Goal: Information Seeking & Learning: Learn about a topic

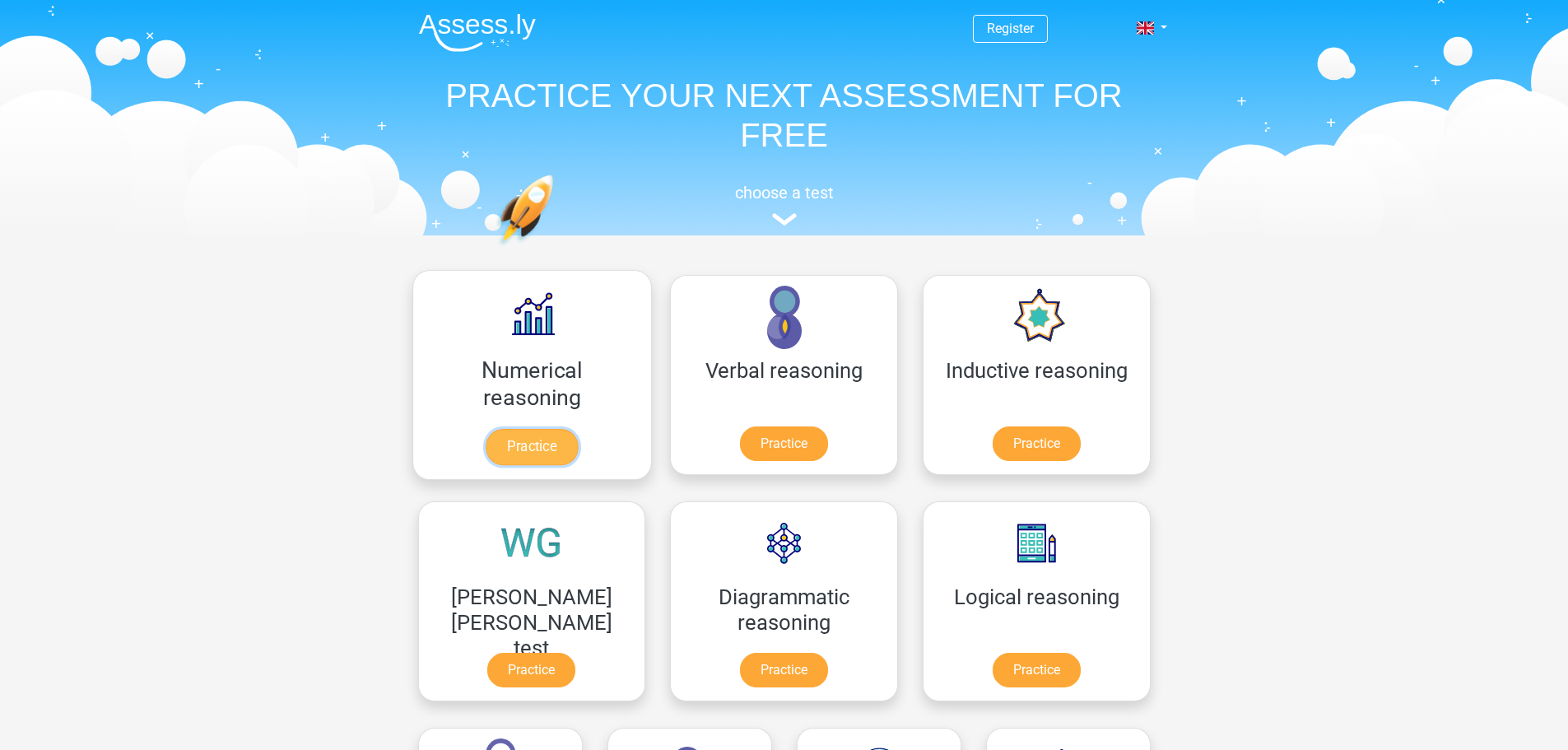
click at [486, 451] on link "Practice" at bounding box center [532, 447] width 92 height 36
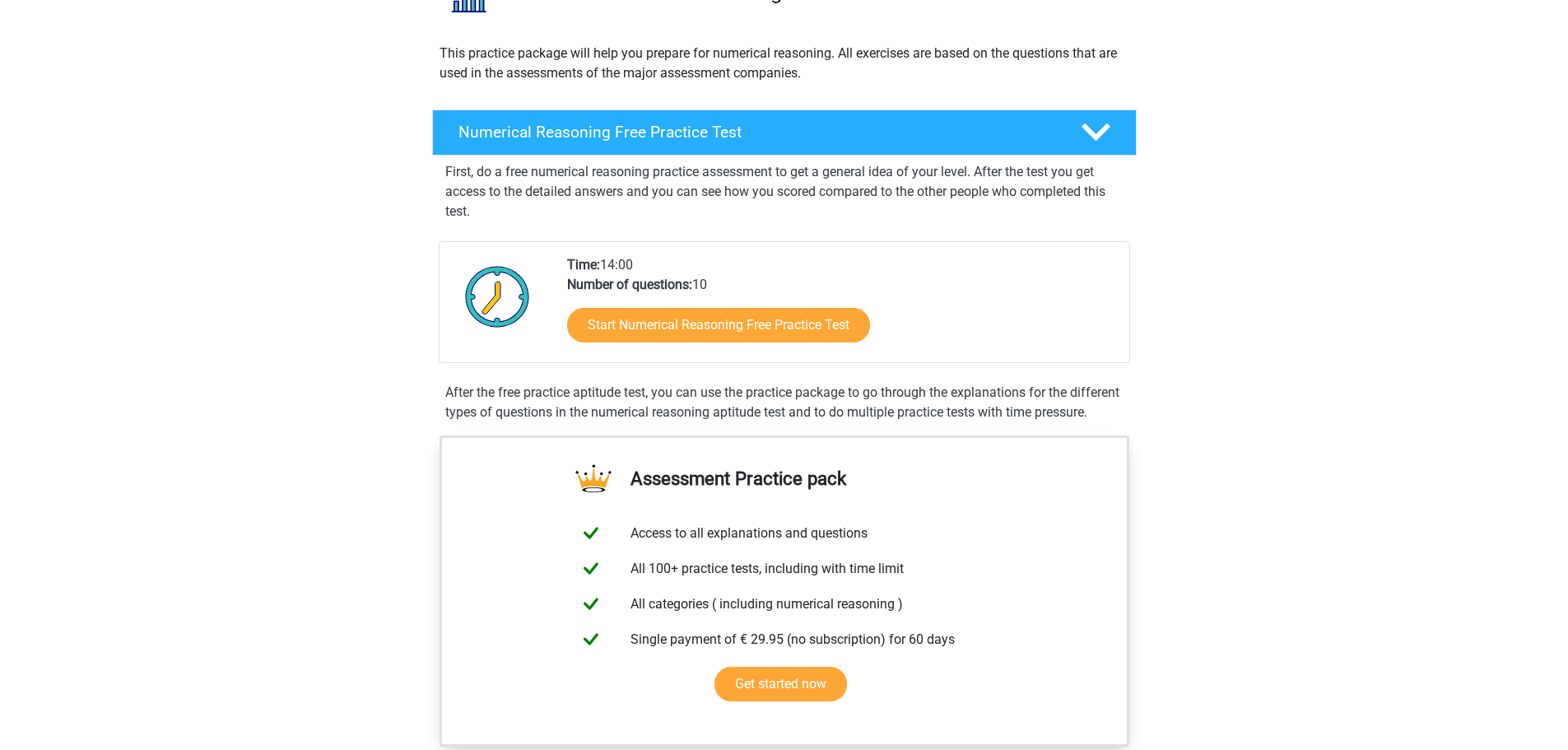
scroll to position [220, 0]
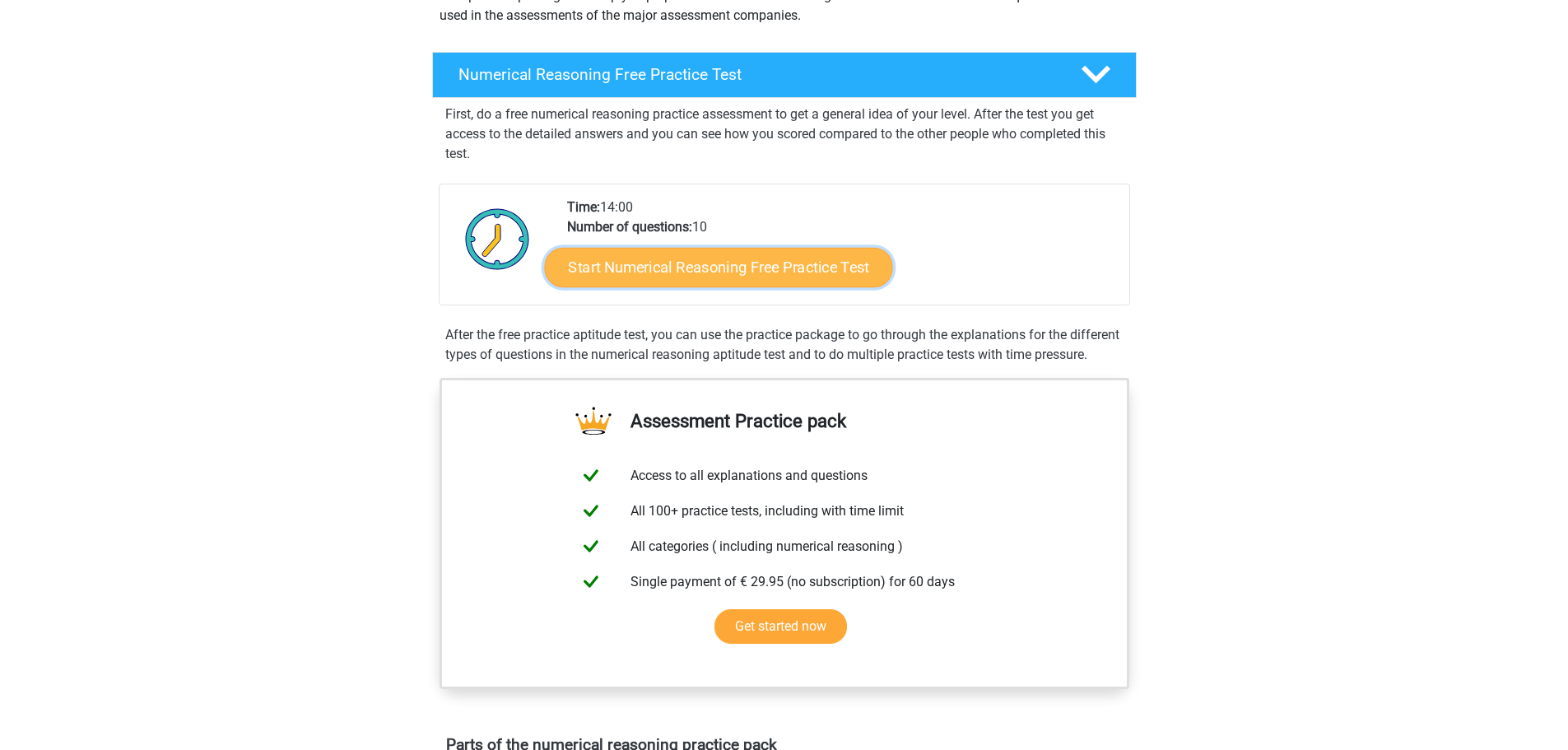
click at [640, 279] on link "Start Numerical Reasoning Free Practice Test" at bounding box center [718, 267] width 348 height 40
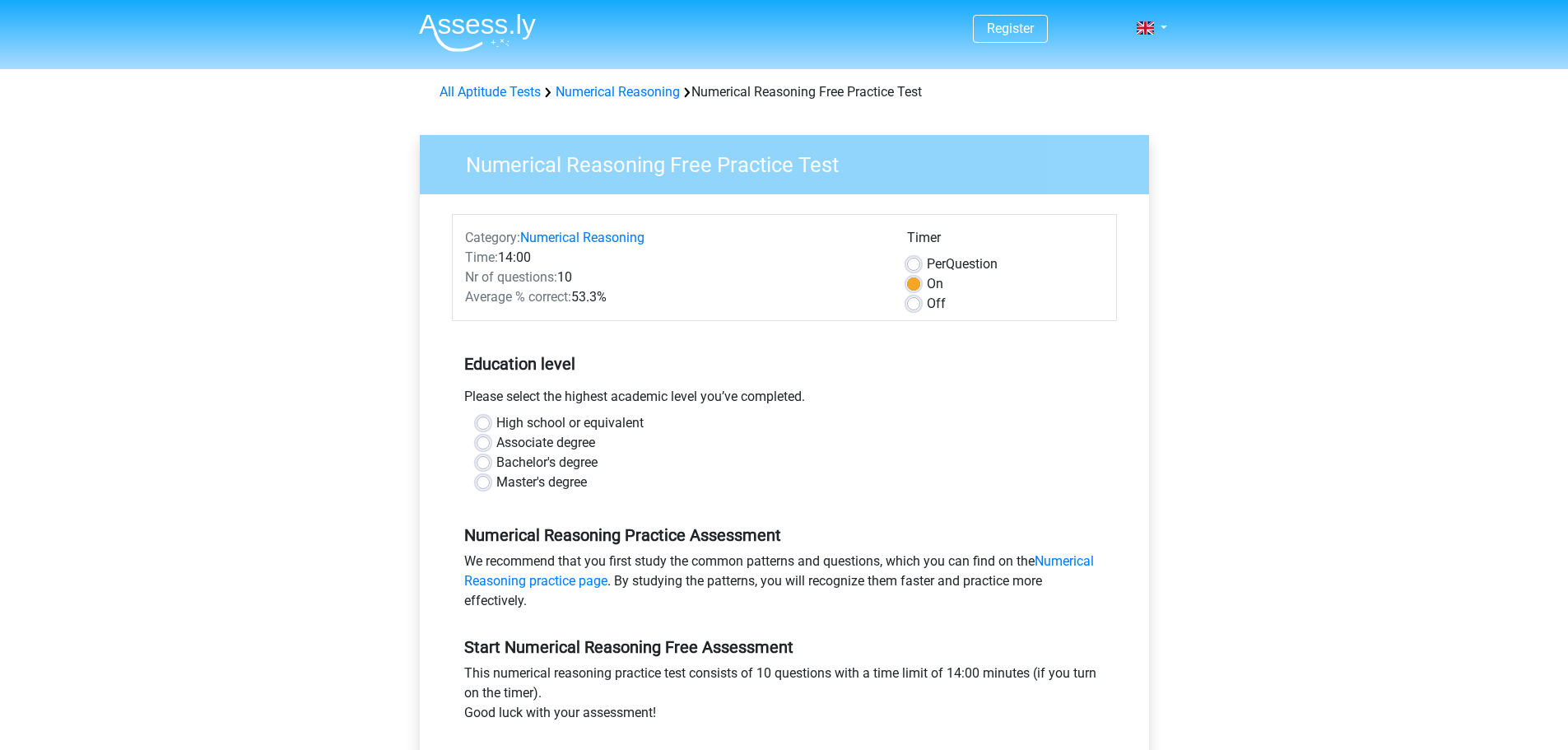
click at [496, 422] on label "High school or equivalent" at bounding box center [570, 423] width 148 height 20
click at [483, 422] on input "High school or equivalent" at bounding box center [482, 421] width 13 height 16
radio input "true"
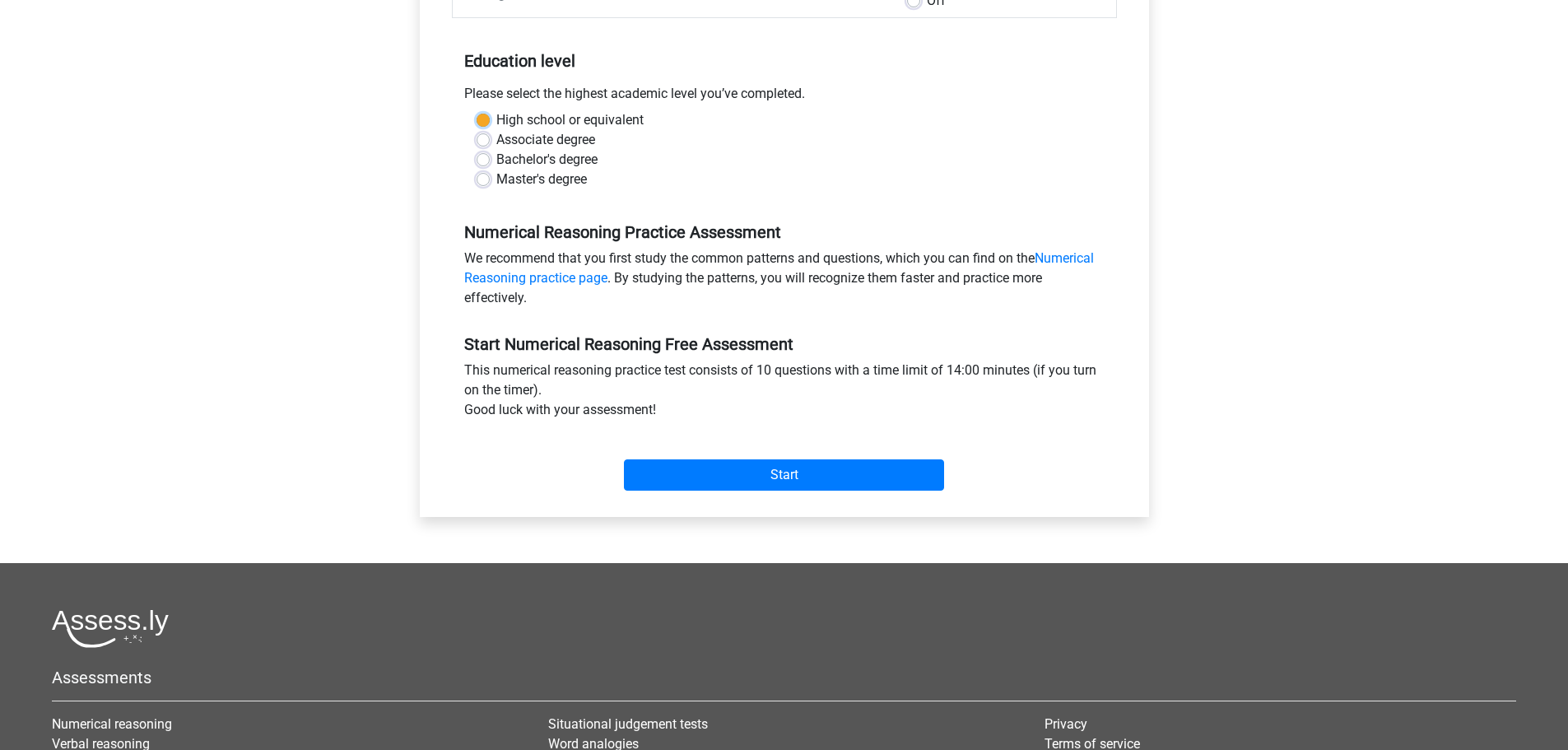
scroll to position [329, 0]
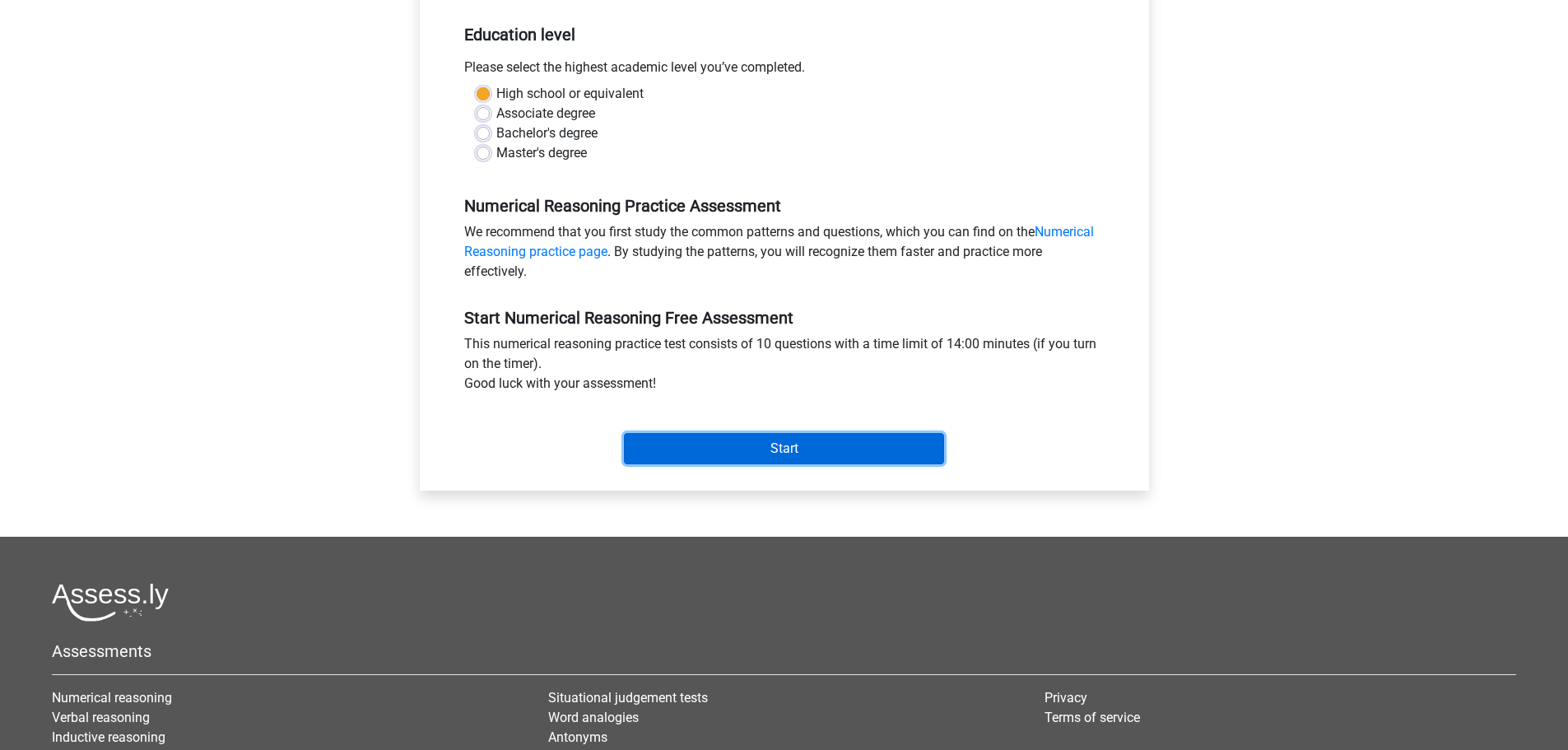
click at [800, 446] on input "Start" at bounding box center [784, 449] width 320 height 31
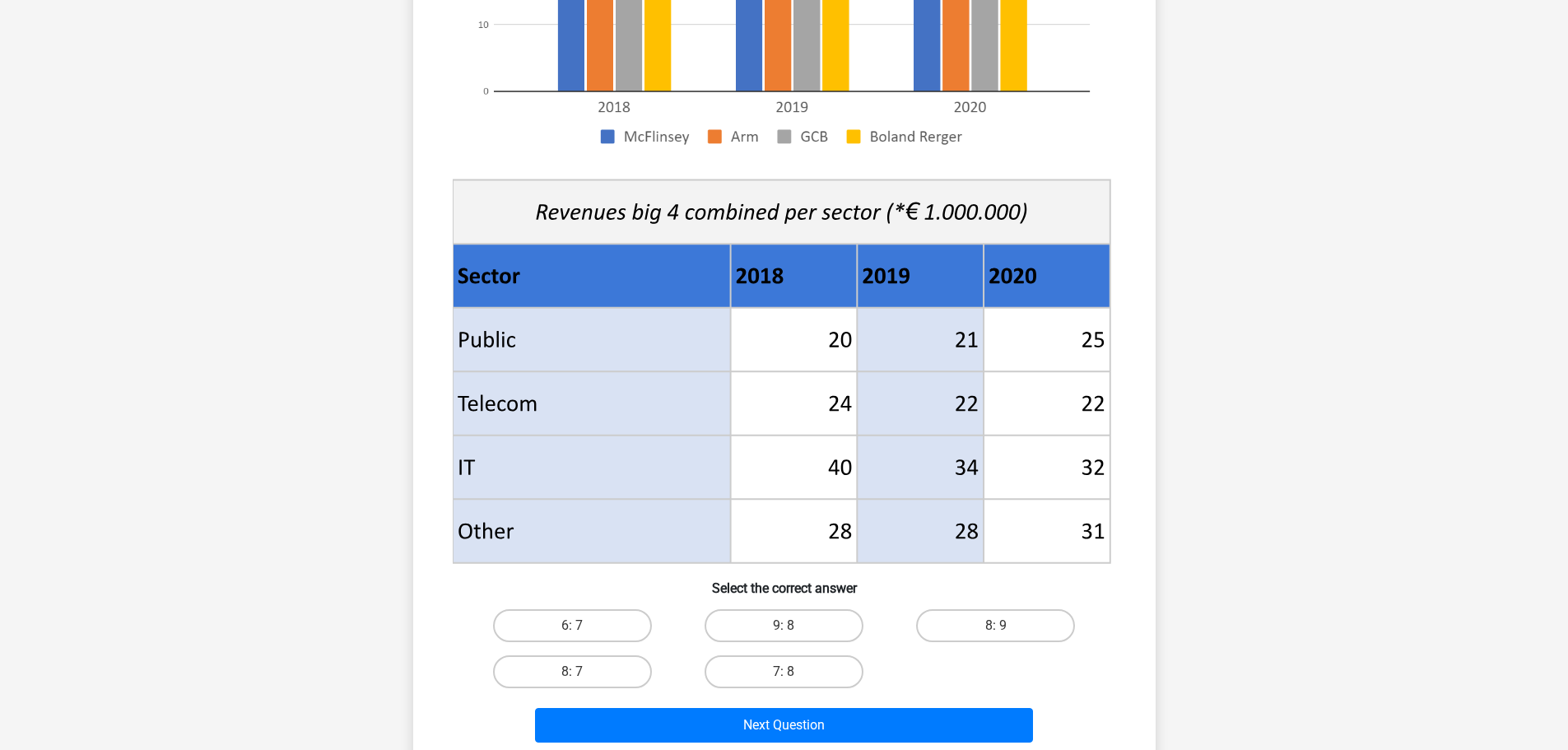
scroll to position [549, 0]
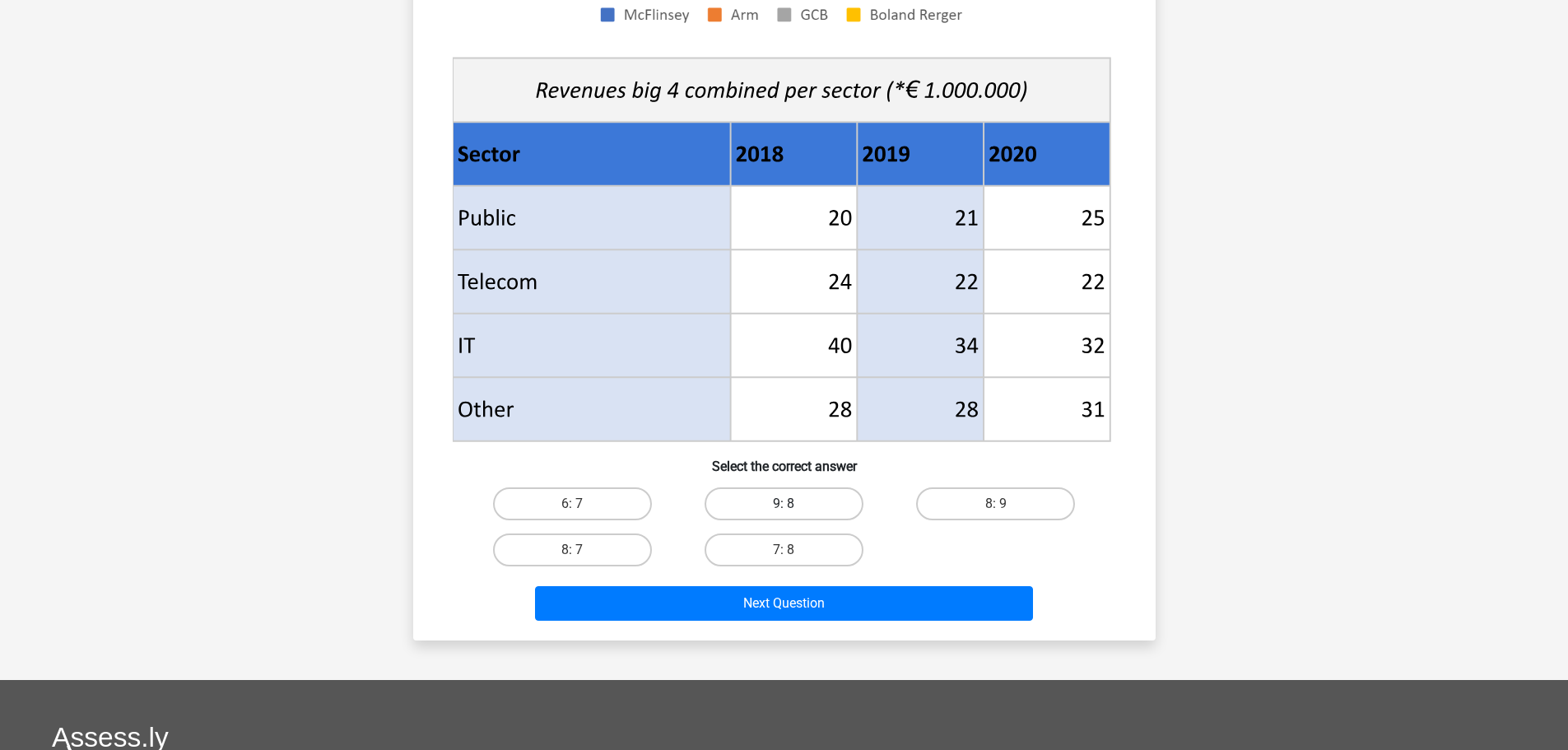
click at [762, 504] on label "9: 8" at bounding box center [784, 504] width 159 height 33
click at [784, 504] on input "9: 8" at bounding box center [789, 510] width 10 height 10
radio input "true"
